Goal: Information Seeking & Learning: Find specific fact

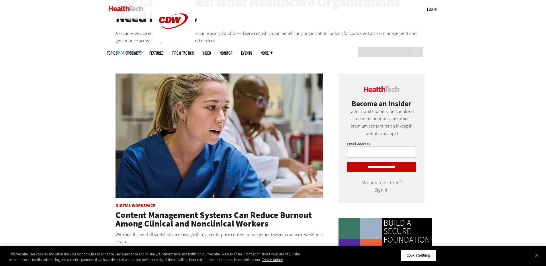
scroll to position [286, 0]
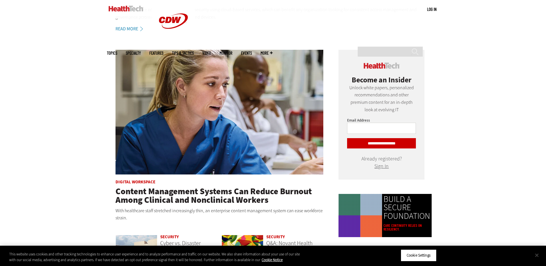
click at [536, 259] on button "Close" at bounding box center [536, 255] width 13 height 13
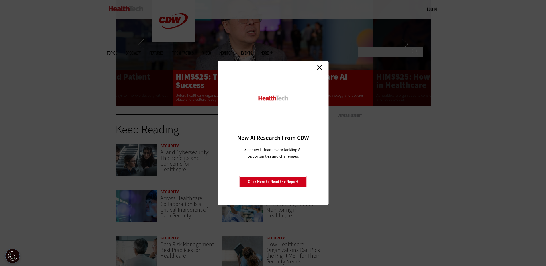
scroll to position [1174, 0]
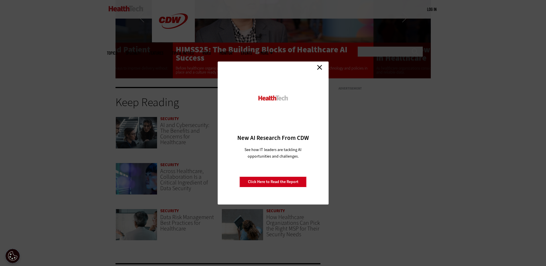
click at [322, 66] on link "Close" at bounding box center [319, 67] width 9 height 9
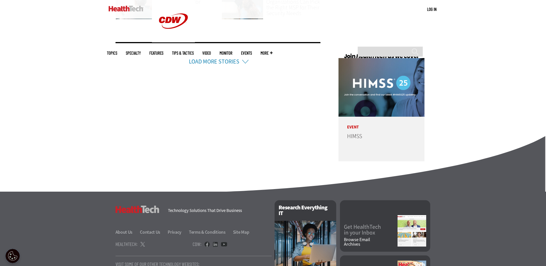
scroll to position [1403, 0]
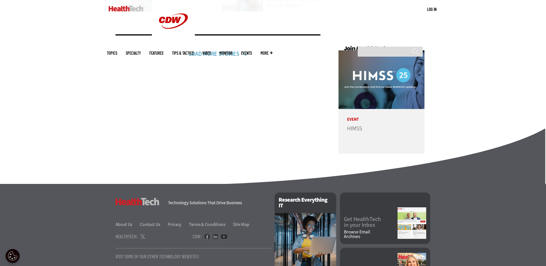
click at [234, 54] on link "Load More Stories" at bounding box center [214, 54] width 50 height 8
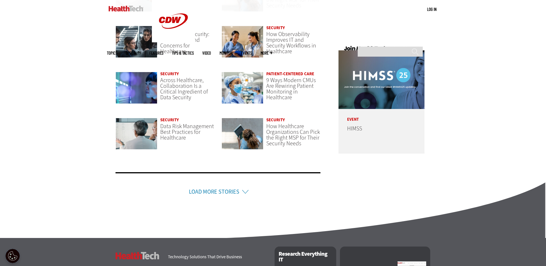
click at [221, 196] on link "Load More Stories" at bounding box center [214, 192] width 50 height 8
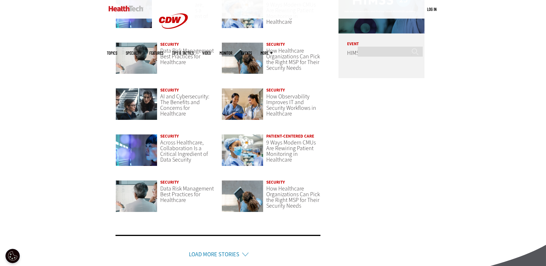
scroll to position [1489, 0]
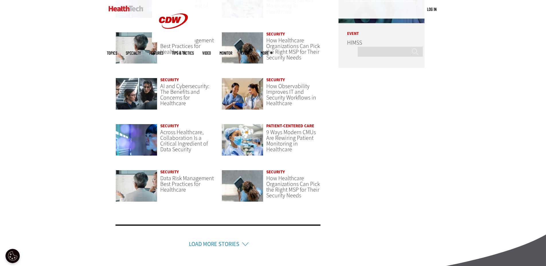
click at [226, 245] on link "Load More Stories" at bounding box center [214, 245] width 50 height 8
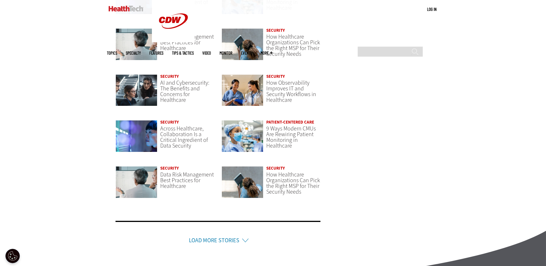
scroll to position [1661, 0]
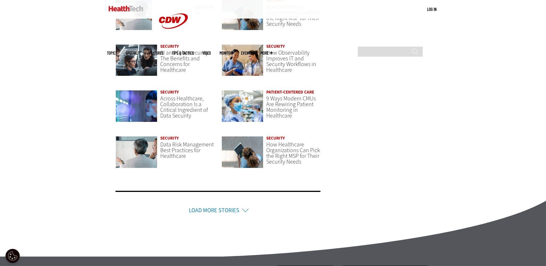
click at [208, 209] on link "Load More Stories" at bounding box center [214, 211] width 50 height 8
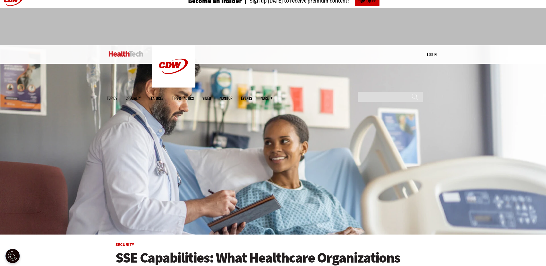
scroll to position [0, 0]
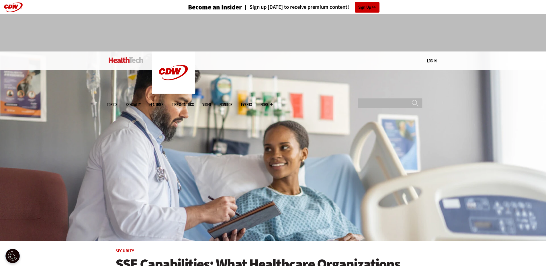
click at [391, 98] on input "Search" at bounding box center [389, 103] width 65 height 10
paste input "**********"
type input "**********"
click at [411, 101] on input "******" at bounding box center [414, 106] width 7 height 11
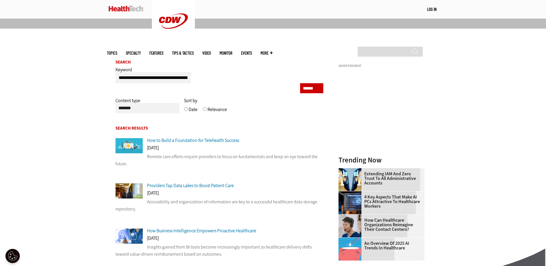
scroll to position [86, 0]
